Goal: Information Seeking & Learning: Learn about a topic

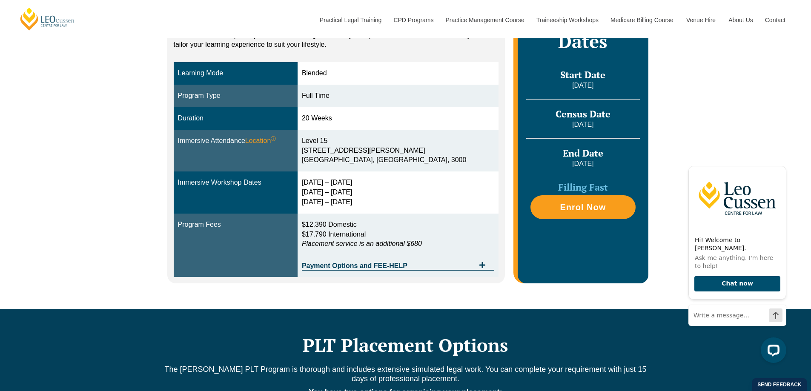
scroll to position [170, 0]
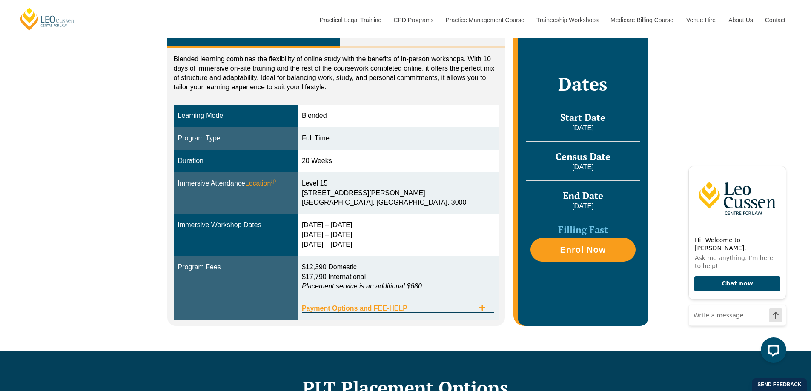
click at [485, 303] on div "Payment Options and FEE-HELP" at bounding box center [398, 304] width 192 height 17
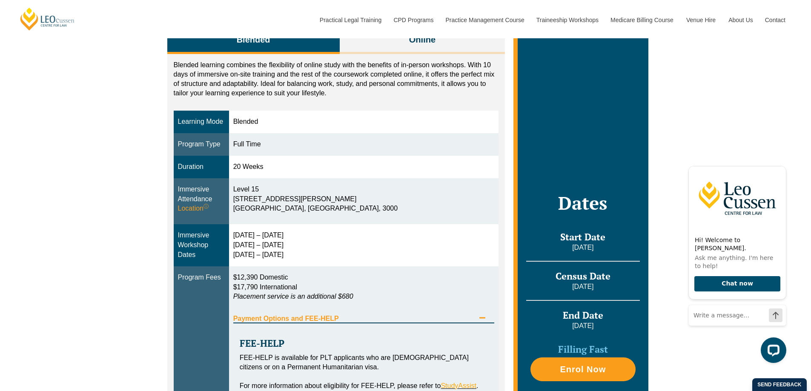
scroll to position [0, 0]
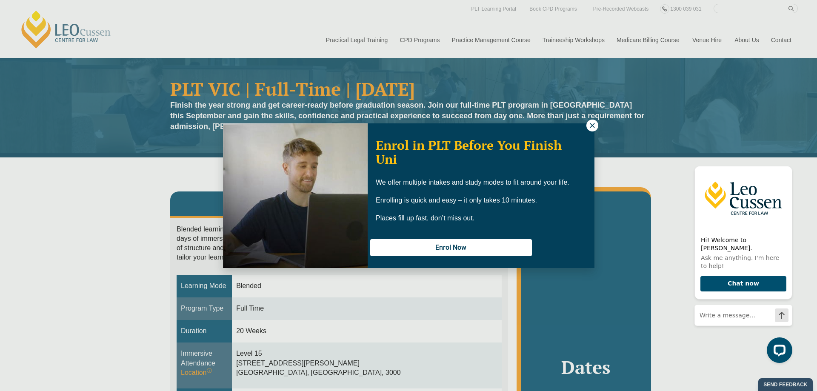
click at [420, 204] on div "We offer multiple intakes and study modes to fit around your life. Enrolling is…" at bounding box center [481, 200] width 211 height 43
click at [593, 123] on icon at bounding box center [593, 126] width 8 height 8
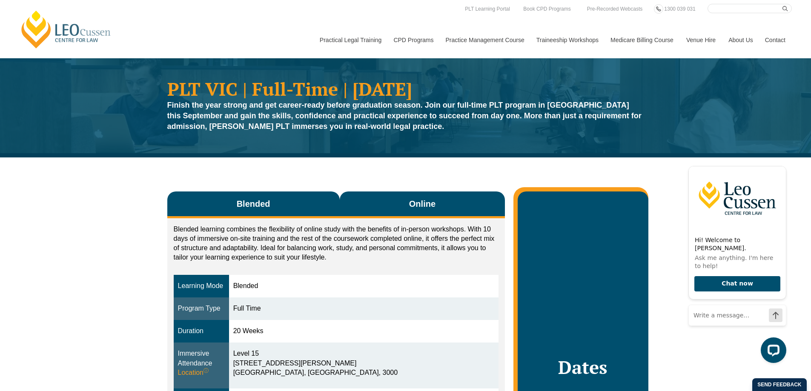
click at [416, 196] on button "Online" at bounding box center [423, 205] width 166 height 27
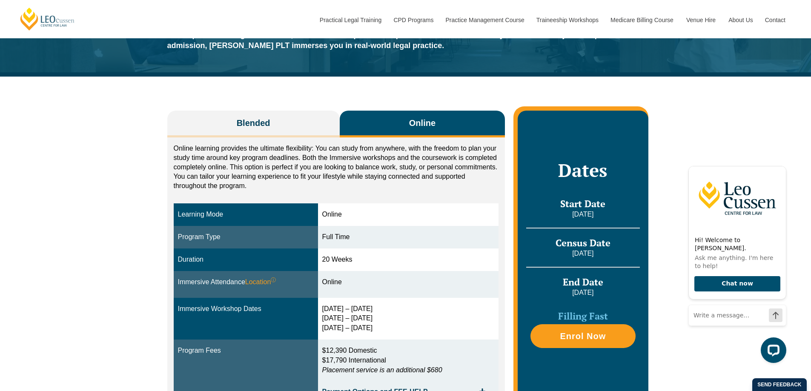
scroll to position [128, 0]
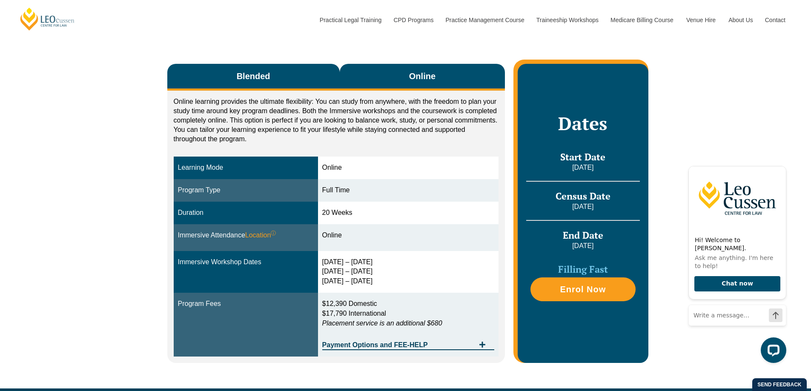
click at [289, 69] on button "Blended" at bounding box center [253, 77] width 172 height 27
